Goal: Information Seeking & Learning: Learn about a topic

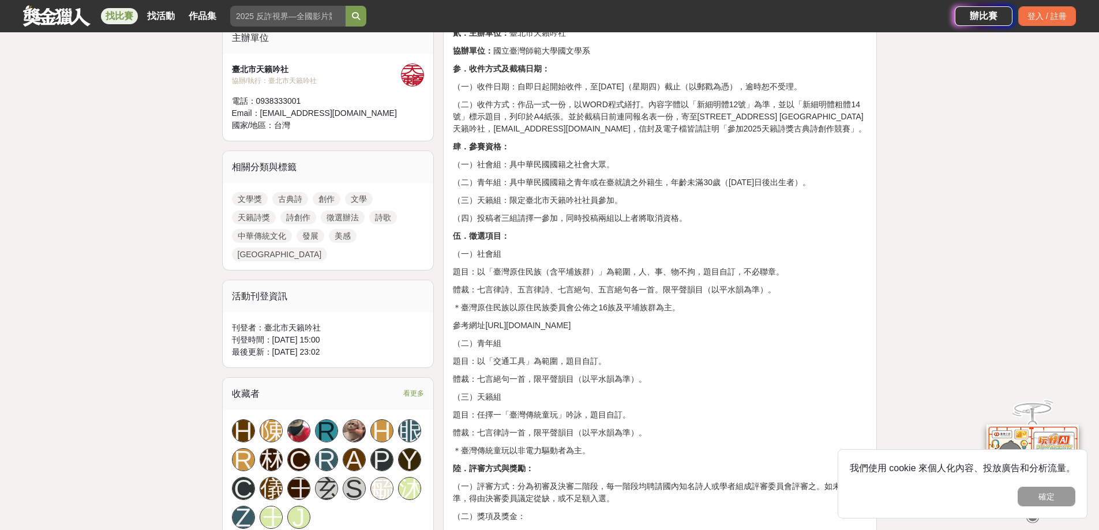
scroll to position [462, 0]
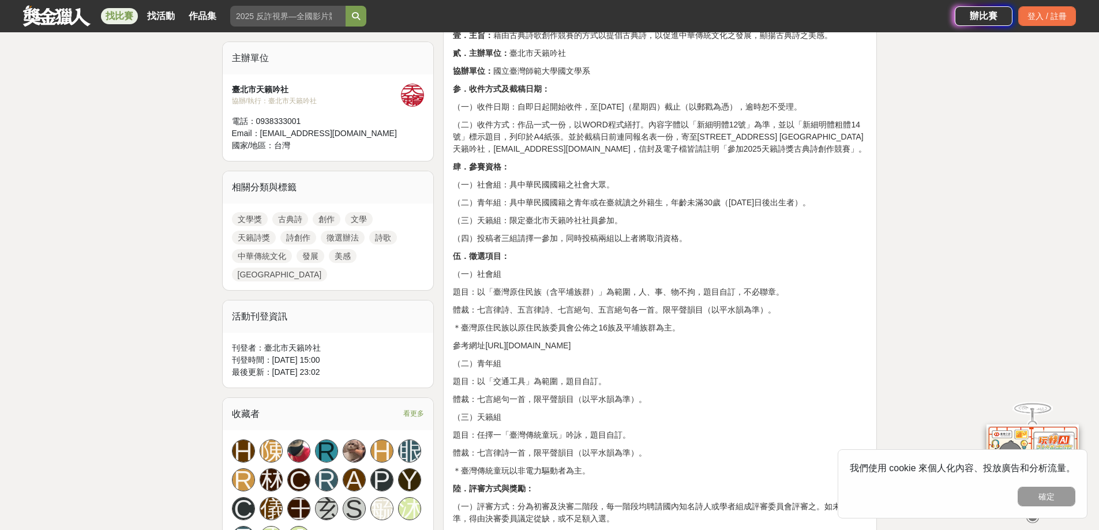
drag, startPoint x: 664, startPoint y: 372, endPoint x: 450, endPoint y: 298, distance: 226.7
click at [450, 298] on div "2025天籟詩獎 古典詩創作競賽徵選辦法 壹．主旨： 藉由古典詩歌創作競賽的方式以提倡古典詩，以促進中華傳統文化之發展，顯揚古典詩之美感。 貳．主辦單位： 臺…" at bounding box center [660, 534] width 434 height 1065
drag, startPoint x: 657, startPoint y: 427, endPoint x: 448, endPoint y: 298, distance: 245.7
click at [448, 298] on div "2025天籟詩獎 古典詩創作競賽徵選辦法 壹．主旨： 藉由古典詩歌創作競賽的方式以提倡古典詩，以促進中華傳統文化之發展，顯揚古典詩之美感。 貳．主辦單位： 臺…" at bounding box center [660, 534] width 434 height 1065
copy div "（一）社會組 題目：以「臺灣原住民族（含平埔族群）」為範圍，人、事、物不拘，題目自訂，不必聯章。 體裁：七言律詩、五言律詩、七言絕句、五言絕句各一首。限平聲韻…"
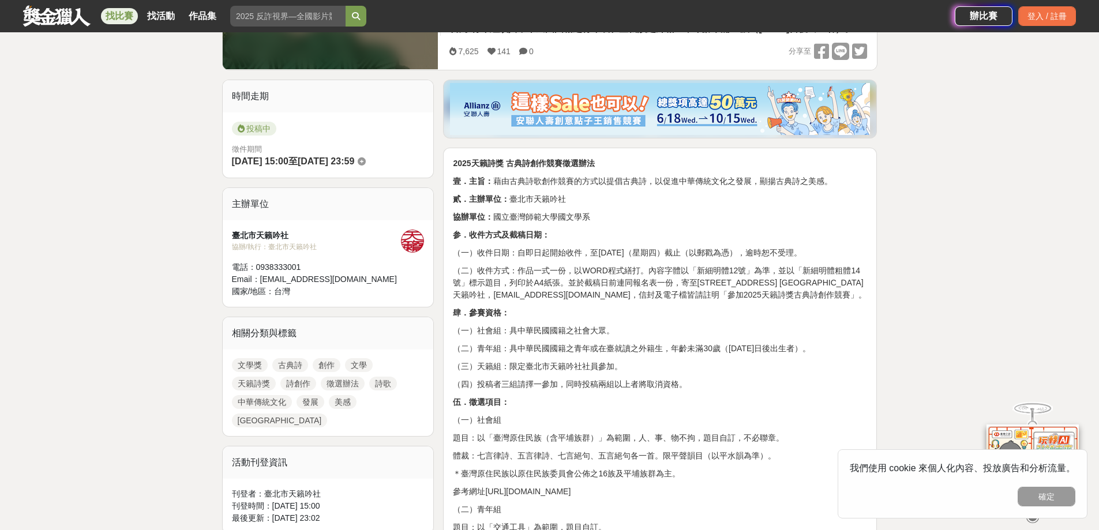
scroll to position [289, 0]
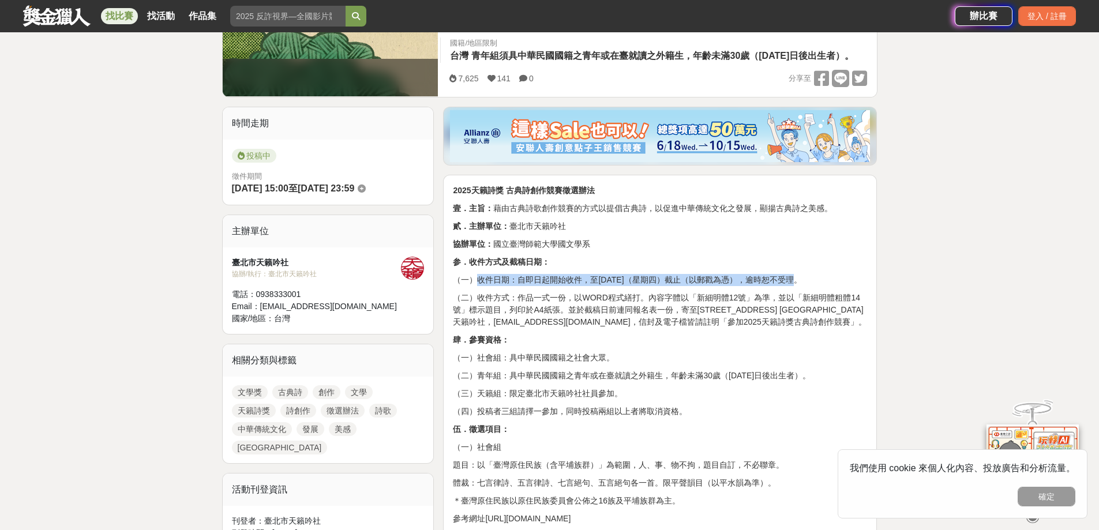
drag, startPoint x: 481, startPoint y: 291, endPoint x: 845, endPoint y: 291, distance: 364.7
click at [845, 286] on p "（一）收件日期：自即日起開始收件，至[DATE]（星期四）截止（以郵戳為憑），逾時恕不受理。" at bounding box center [660, 280] width 414 height 12
copy p "收件日期：自即日起開始收件，至[DATE]（星期四）截止（以郵戳為憑），逾時恕不受理。"
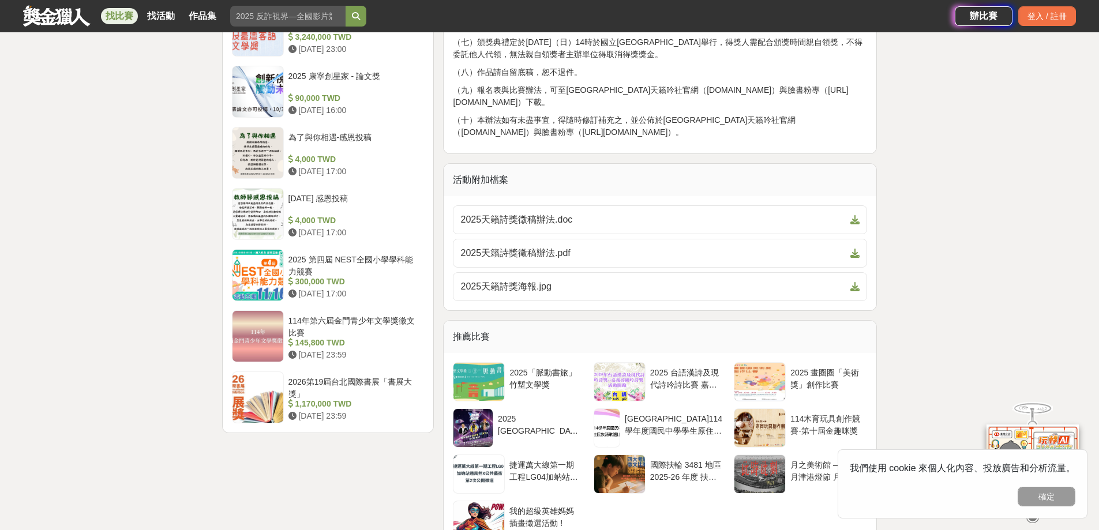
scroll to position [1558, 0]
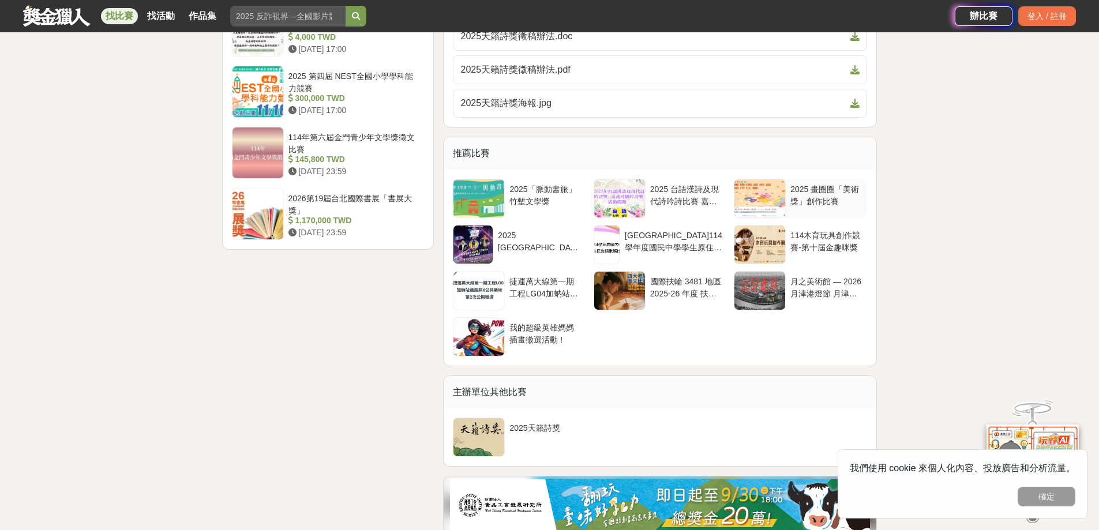
click at [830, 205] on div "2025 畫圈圈「美術獎」創作比賽" at bounding box center [827, 195] width 72 height 22
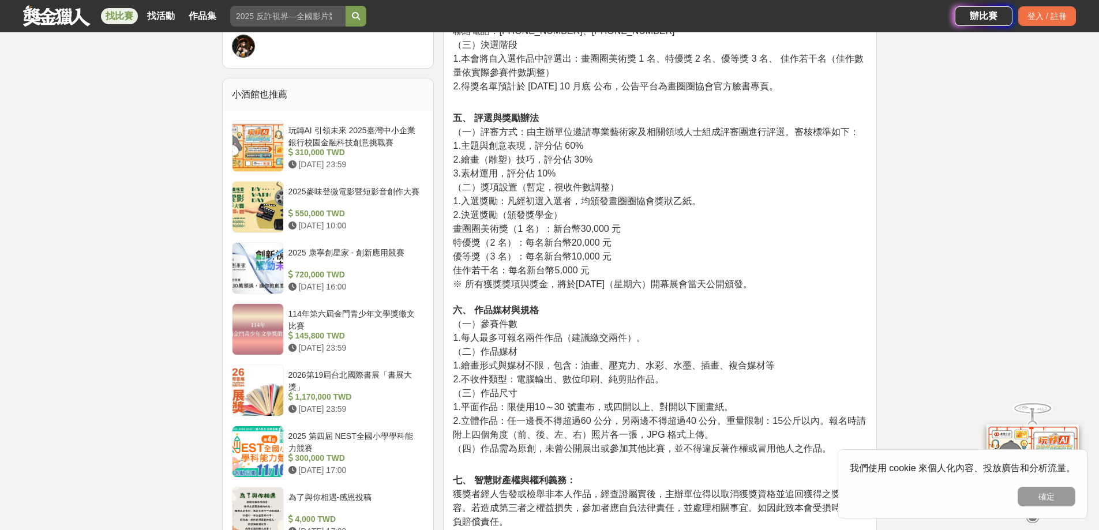
scroll to position [866, 0]
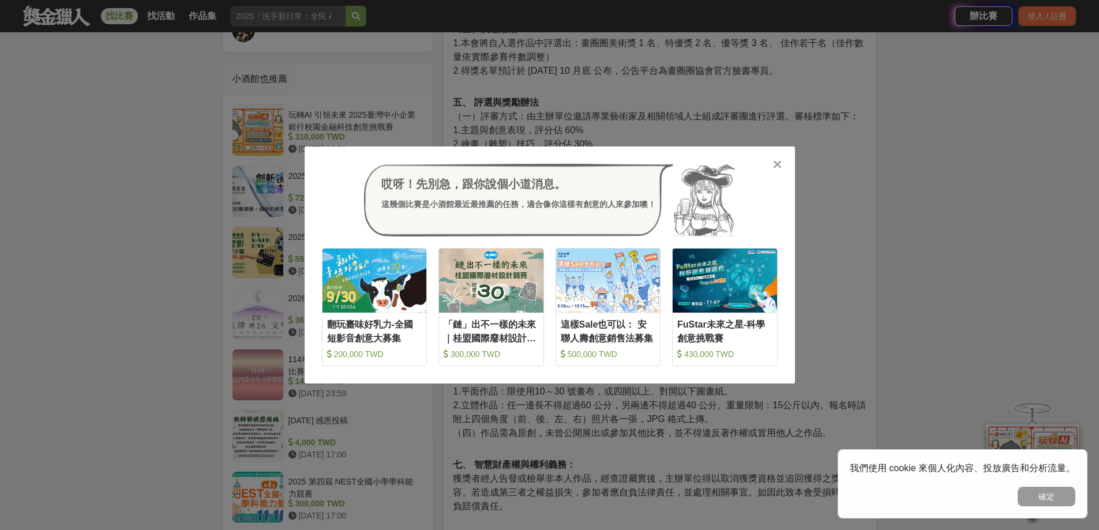
click at [778, 162] on icon at bounding box center [777, 165] width 9 height 12
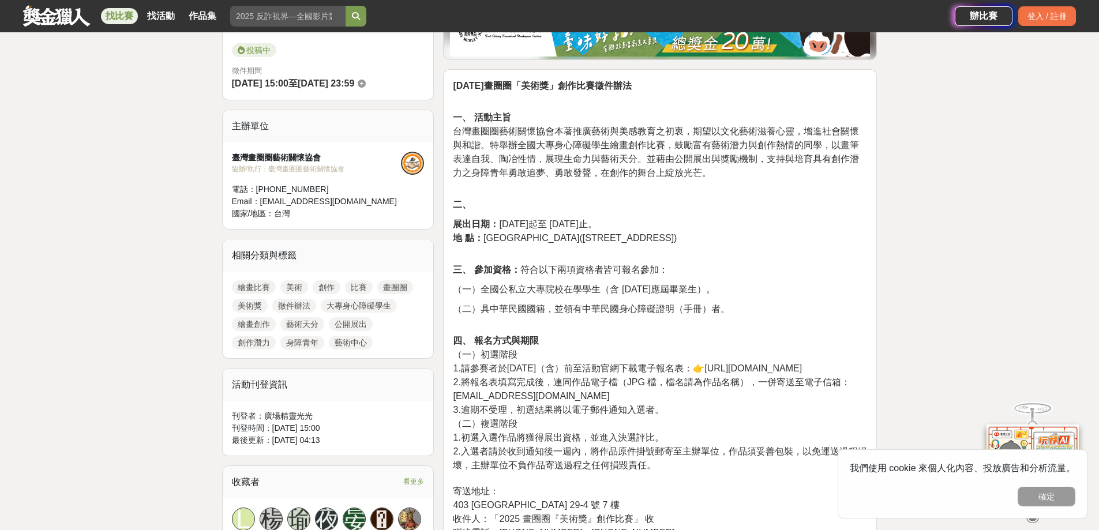
scroll to position [346, 0]
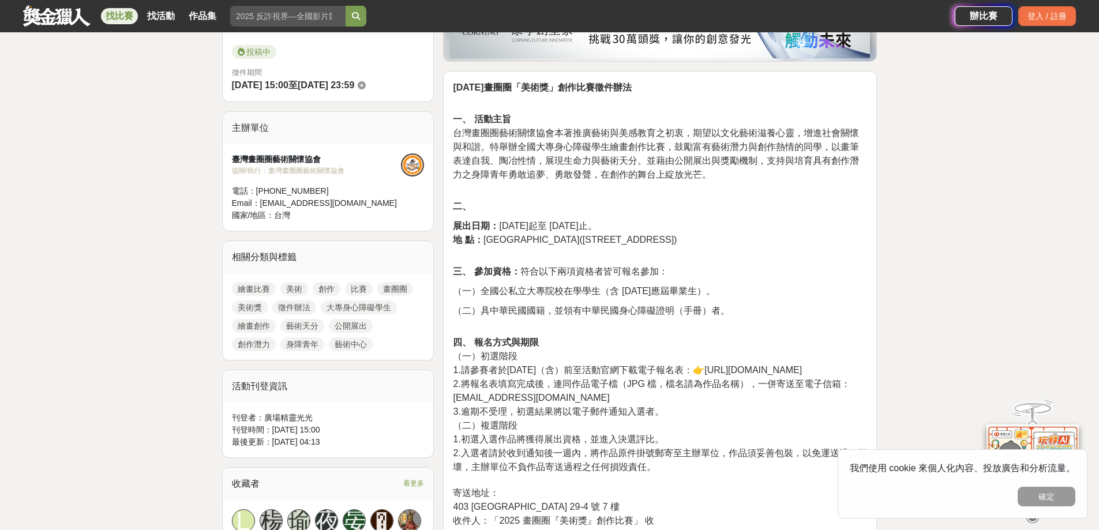
click at [722, 284] on p "（一）全國公私立大專院校在學學生（含 [DATE]應屆畢業生）。" at bounding box center [660, 291] width 414 height 14
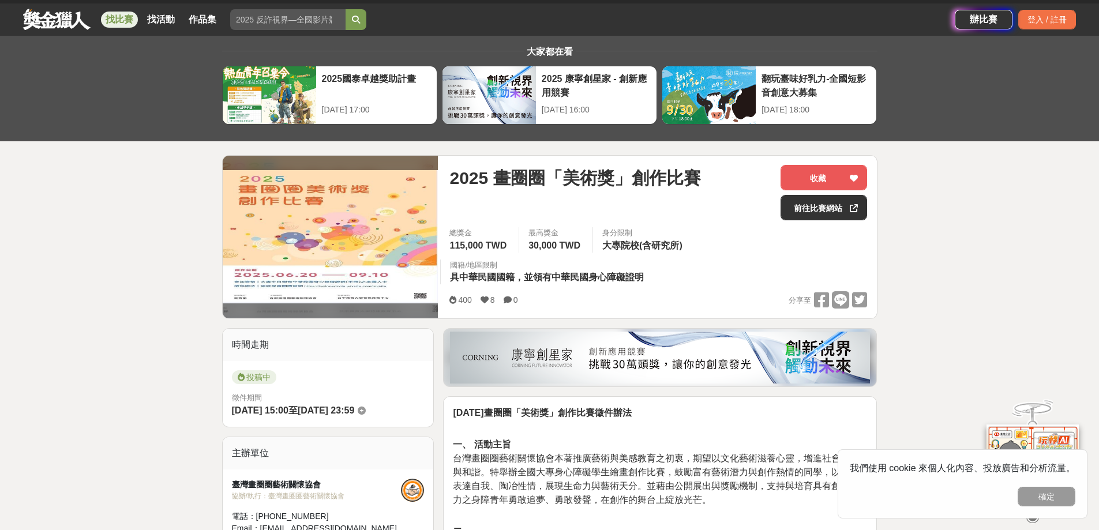
scroll to position [0, 0]
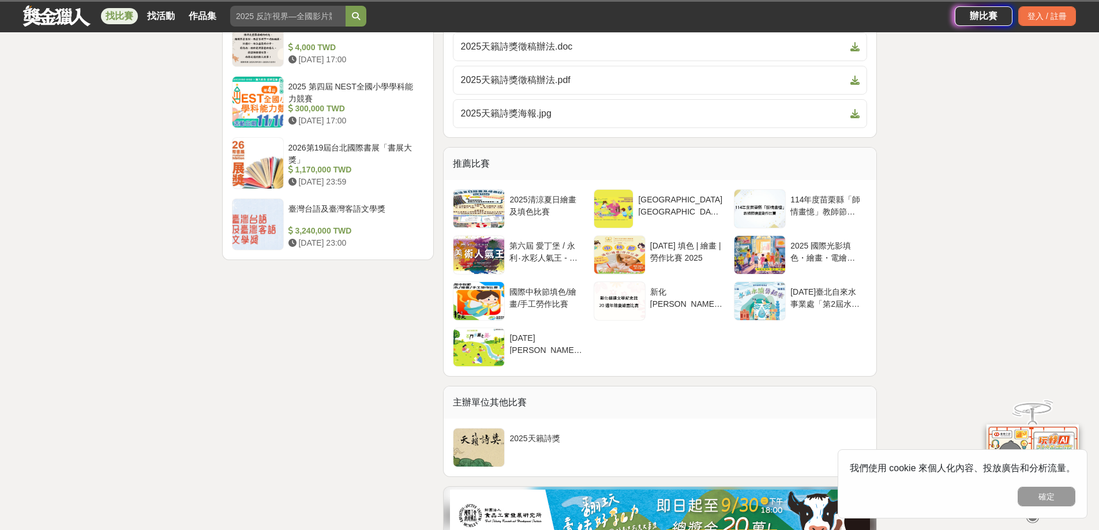
scroll to position [1558, 0]
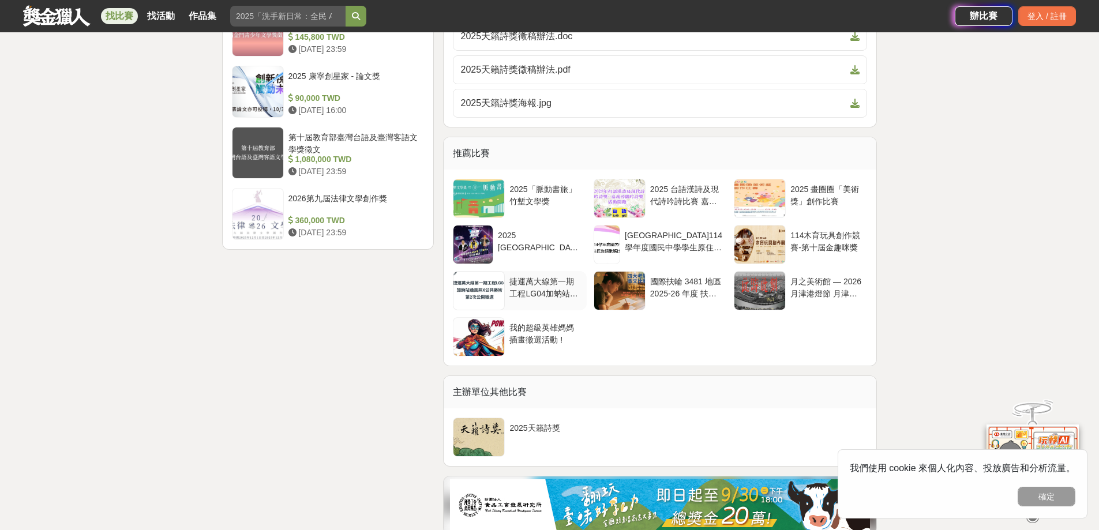
click at [519, 298] on div "捷運萬大線第一期工程LG04加蚋站通風井X公共藝術第2次公開徵選" at bounding box center [546, 287] width 72 height 22
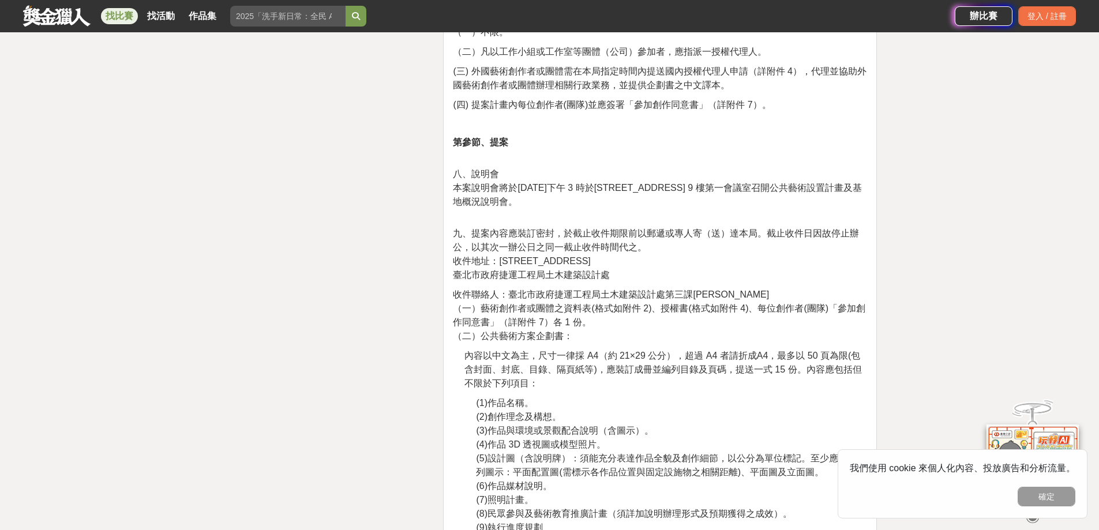
scroll to position [1904, 0]
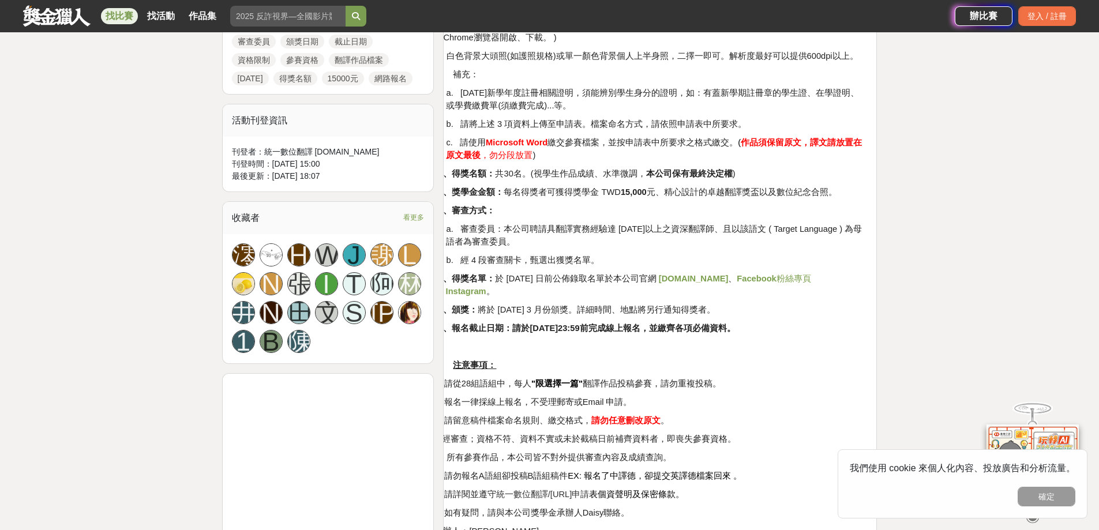
scroll to position [635, 0]
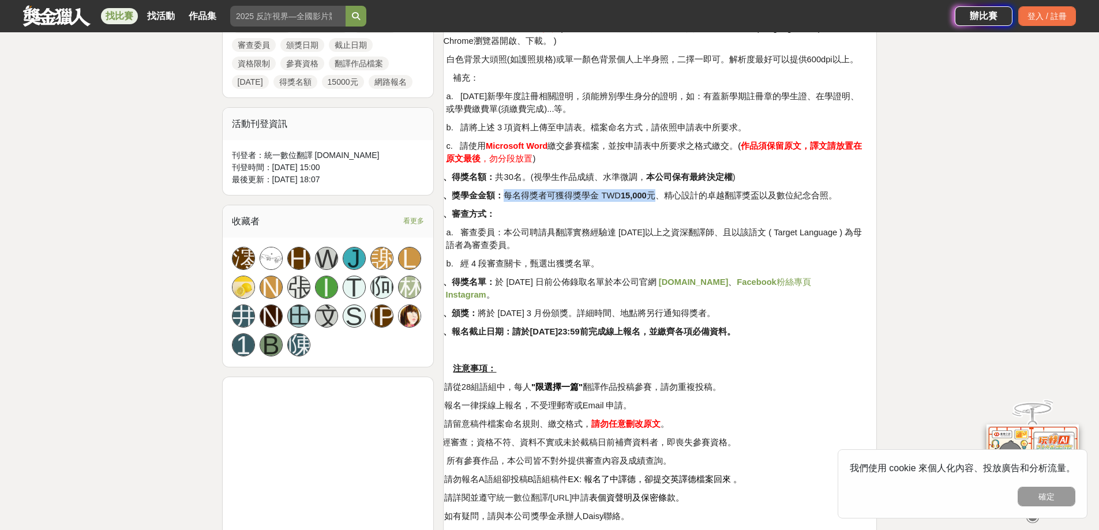
drag, startPoint x: 521, startPoint y: 197, endPoint x: 669, endPoint y: 196, distance: 148.9
click at [669, 196] on span "六、獎學金金額： 每名得獎者可獲得獎學金 TWD 15,000 元、精心設計的卓越翻譯獎盃以及數位紀念合照。" at bounding box center [636, 195] width 402 height 9
copy span "每名得獎者可獲得獎學金 TWD 15,000 元"
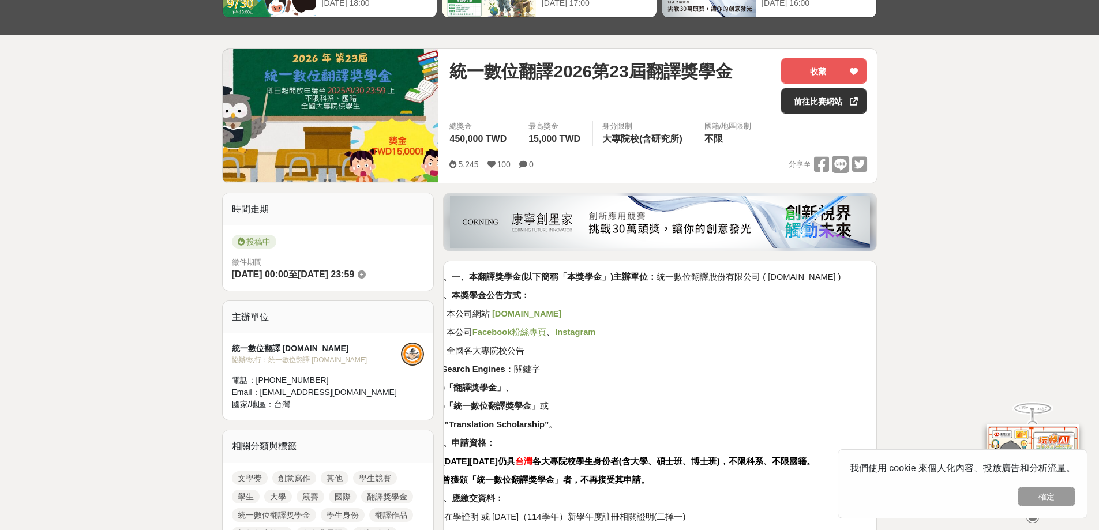
scroll to position [0, 0]
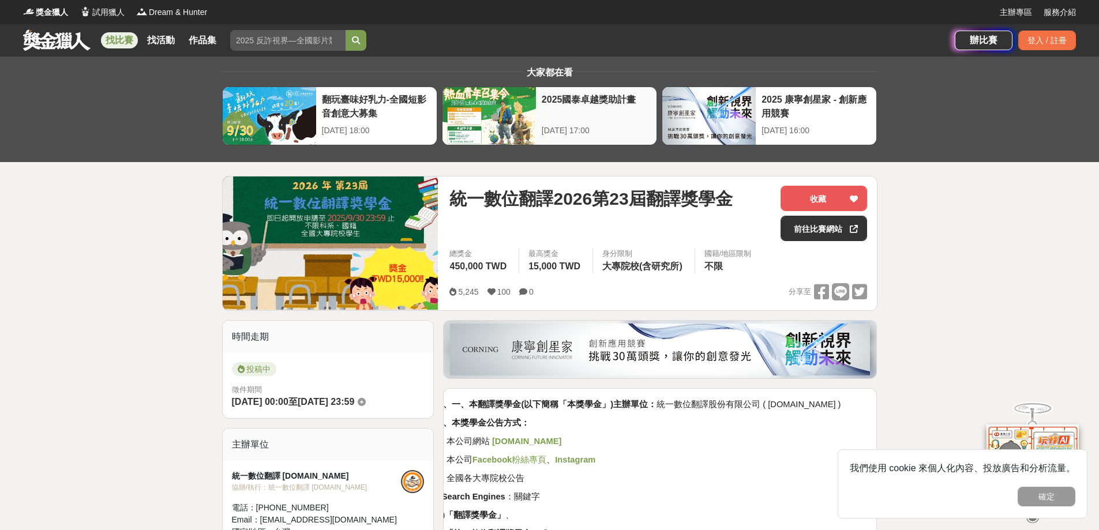
click at [598, 98] on div "2025國泰卓越獎助計畫" at bounding box center [596, 106] width 109 height 26
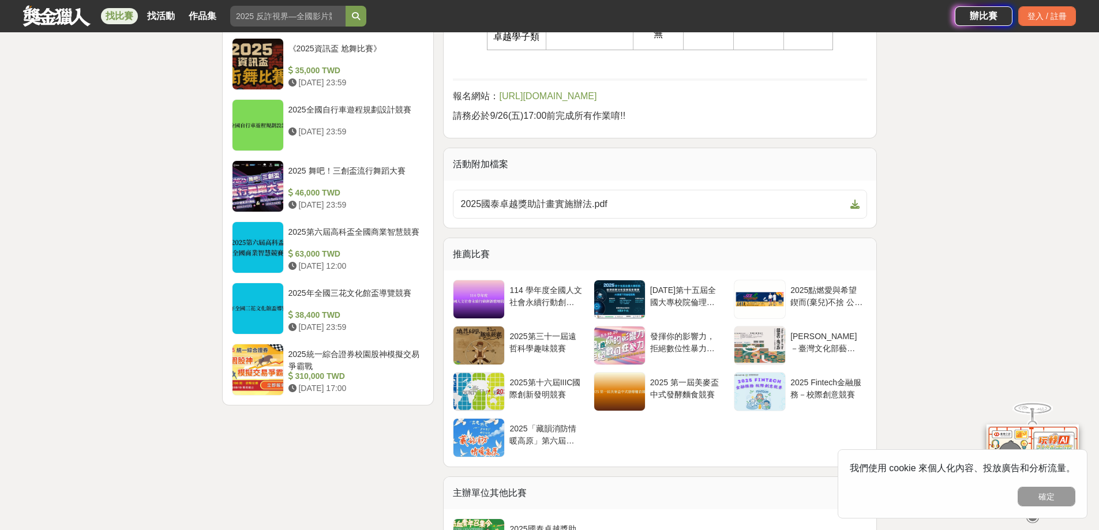
scroll to position [1096, 0]
